Goal: Task Accomplishment & Management: Complete application form

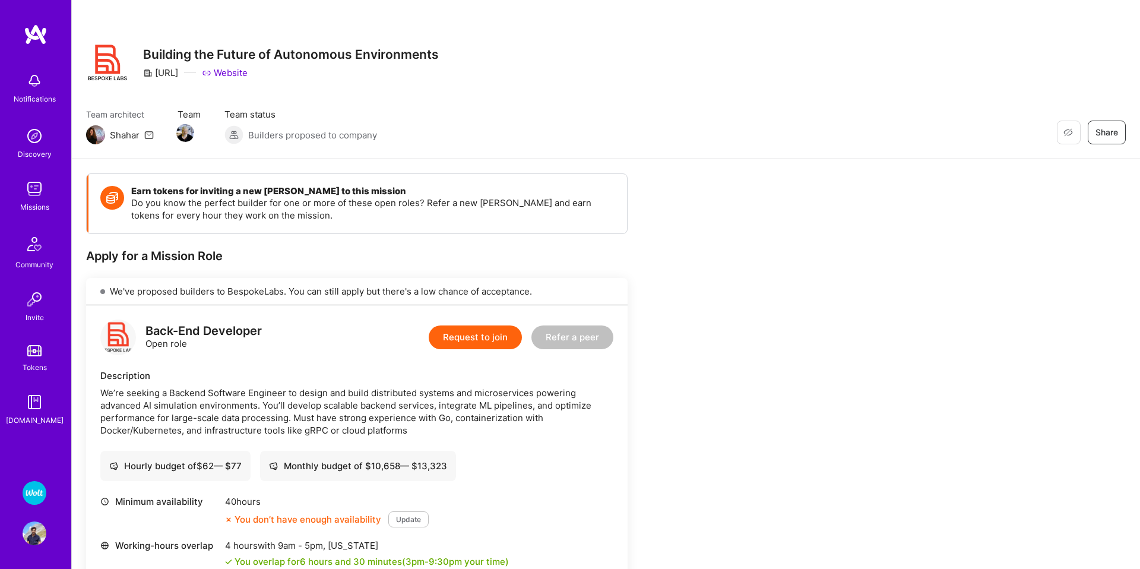
click at [299, 291] on div "We've proposed builders to BespokeLabs. You can still apply but there's a low c…" at bounding box center [357, 291] width 542 height 27
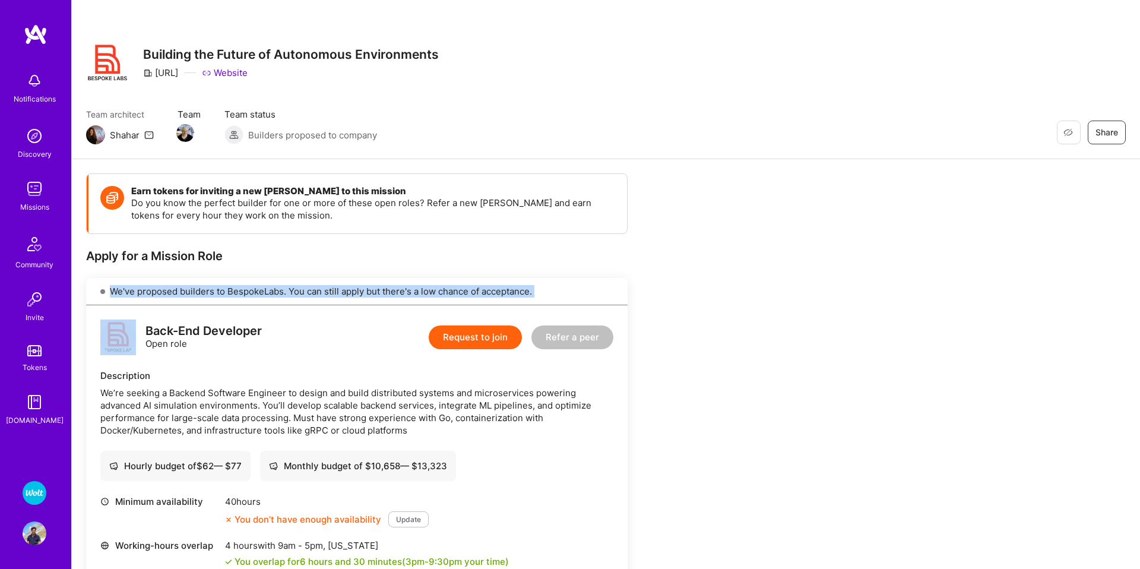
click at [299, 291] on div "We've proposed builders to BespokeLabs. You can still apply but there's a low c…" at bounding box center [357, 291] width 542 height 27
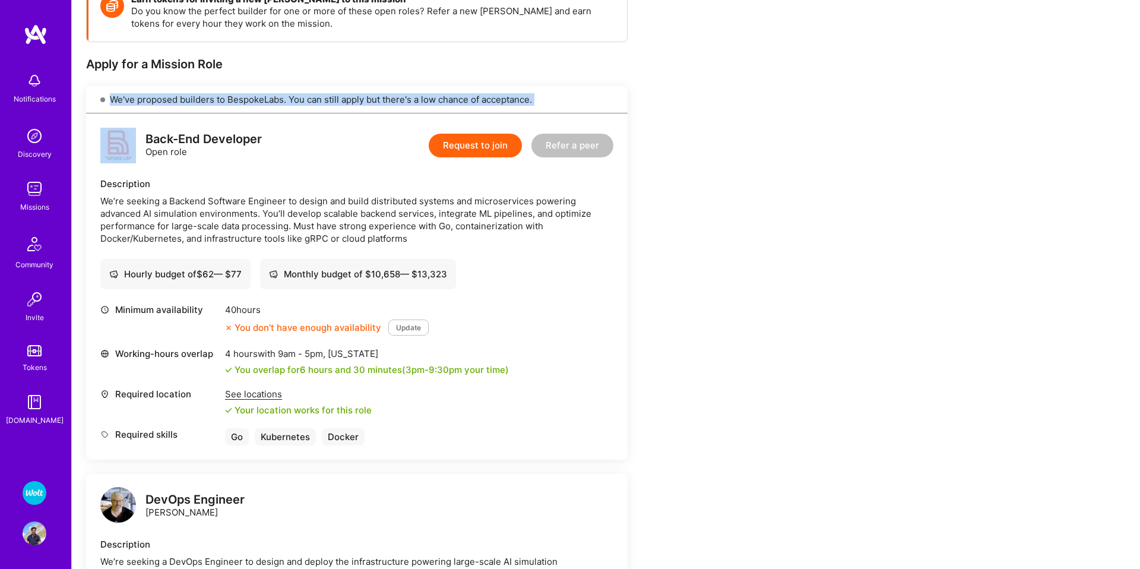
scroll to position [252, 0]
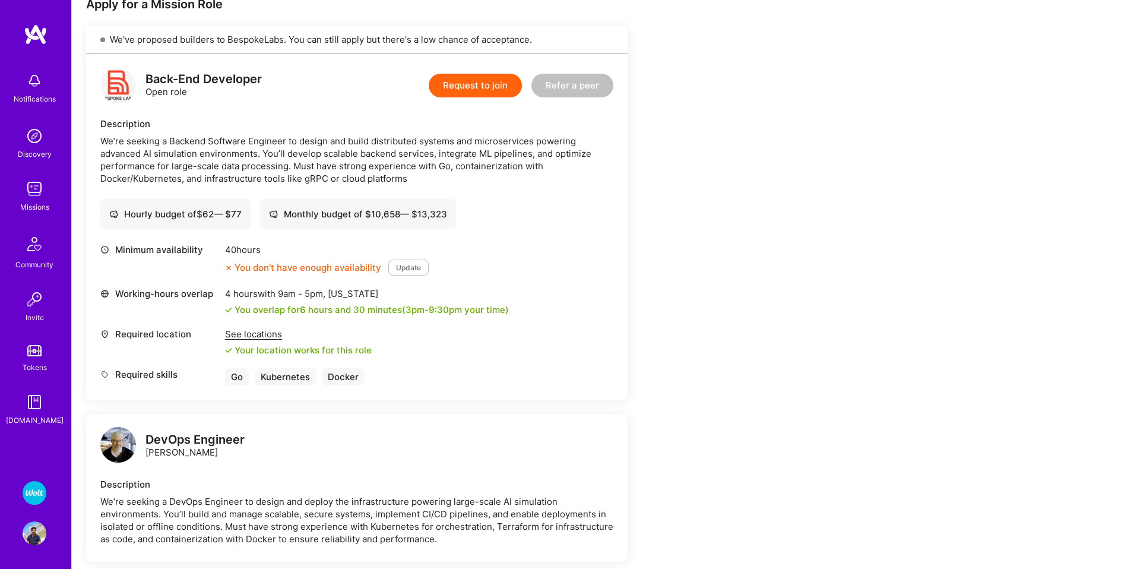
click at [264, 314] on div "You overlap for 6 hours and 30 minutes ( 3pm - 9:30pm your time)" at bounding box center [372, 309] width 274 height 12
drag, startPoint x: 264, startPoint y: 314, endPoint x: 262, endPoint y: 331, distance: 16.8
click at [264, 314] on div "You overlap for 6 hours and 30 minutes ( 3pm - 9:30pm your time)" at bounding box center [372, 309] width 274 height 12
drag, startPoint x: 222, startPoint y: 292, endPoint x: 391, endPoint y: 295, distance: 169.3
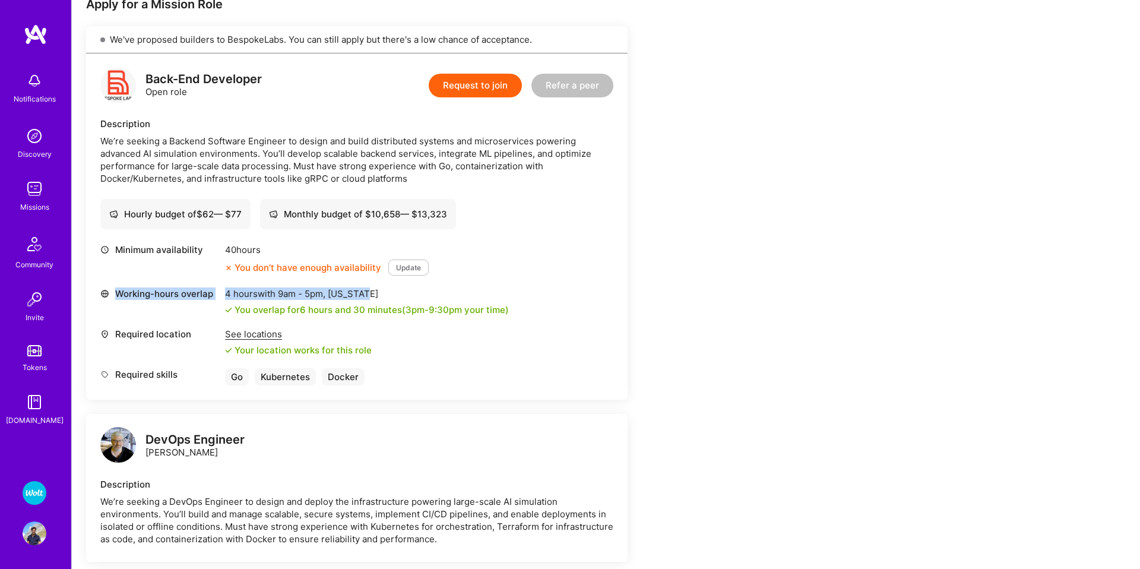
click at [391, 295] on div "Working-hours overlap 4 hours with 9am - 5pm , [US_STATE] You overlap for 6 hou…" at bounding box center [356, 301] width 513 height 29
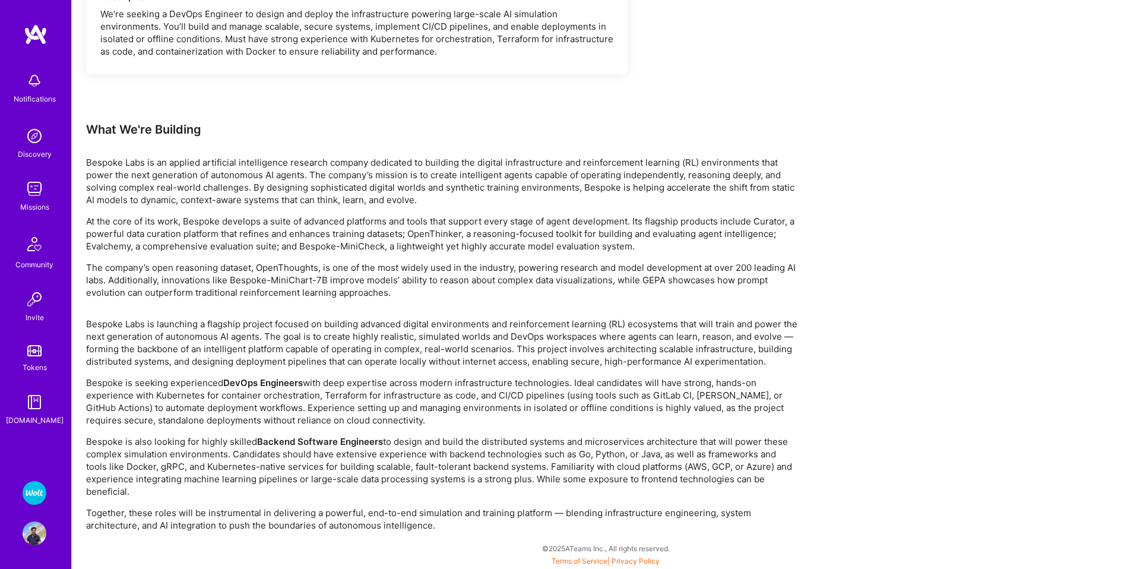
scroll to position [0, 0]
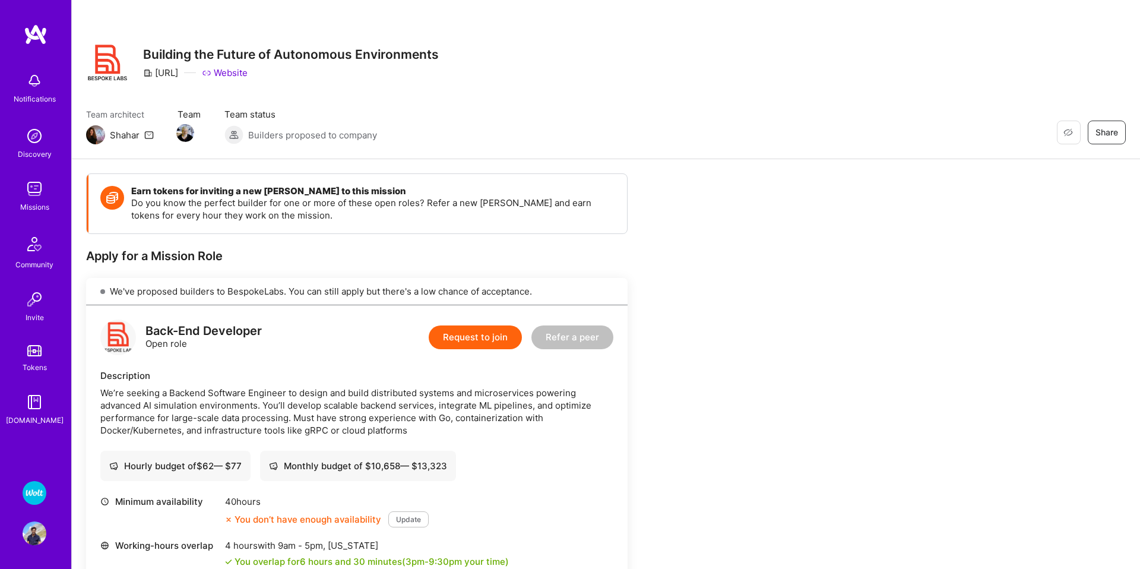
click at [178, 73] on div "[URL]" at bounding box center [160, 73] width 35 height 12
